Goal: Information Seeking & Learning: Learn about a topic

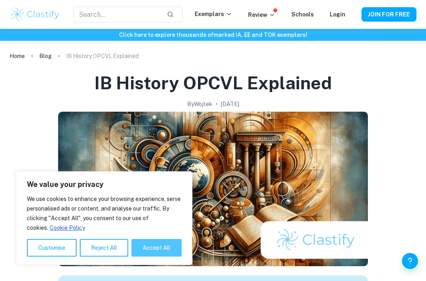
click at [149, 246] on button "Accept All" at bounding box center [156, 248] width 50 height 18
checkbox input "true"
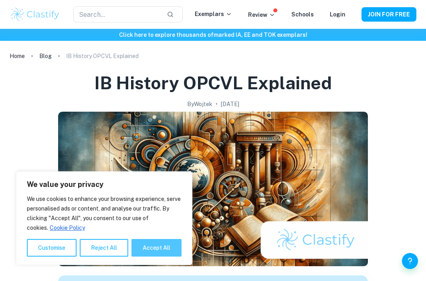
checkbox input "true"
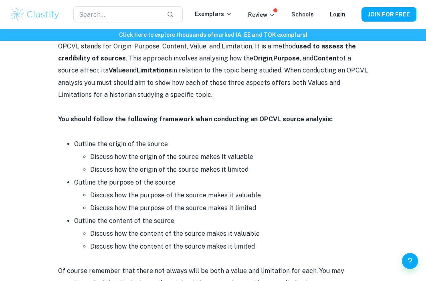
scroll to position [438, 0]
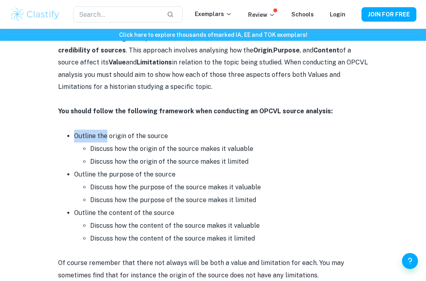
drag, startPoint x: 109, startPoint y: 134, endPoint x: 192, endPoint y: 136, distance: 82.6
click at [192, 136] on li "Outline the origin of the source Discuss how the origin of the source makes it …" at bounding box center [221, 149] width 294 height 38
click at [113, 171] on li "Outline the purpose of the source Discuss how the purpose of the source makes i…" at bounding box center [221, 187] width 294 height 38
drag, startPoint x: 103, startPoint y: 173, endPoint x: 184, endPoint y: 178, distance: 81.9
click at [184, 178] on li "Outline the purpose of the source Discuss how the purpose of the source makes i…" at bounding box center [221, 187] width 294 height 38
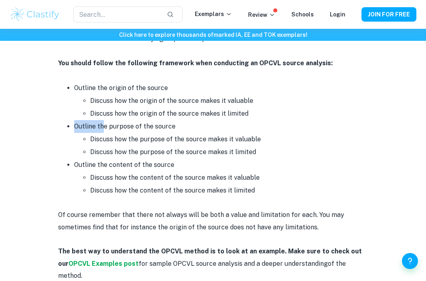
scroll to position [519, 0]
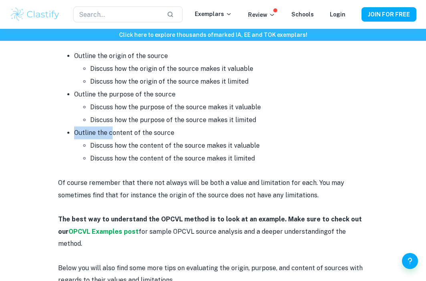
drag, startPoint x: 113, startPoint y: 132, endPoint x: 209, endPoint y: 135, distance: 96.2
click at [209, 135] on li "Outline the content of the source Discuss how the content of the source makes i…" at bounding box center [221, 146] width 294 height 38
click at [305, 140] on li "Discuss how the content of the source makes it valuable" at bounding box center [229, 145] width 278 height 13
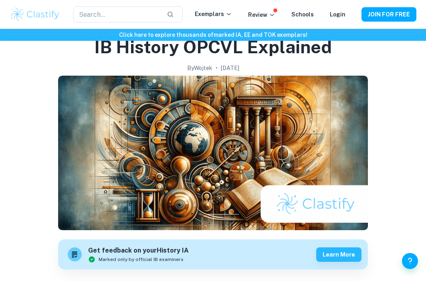
scroll to position [0, 0]
